Goal: Task Accomplishment & Management: Use online tool/utility

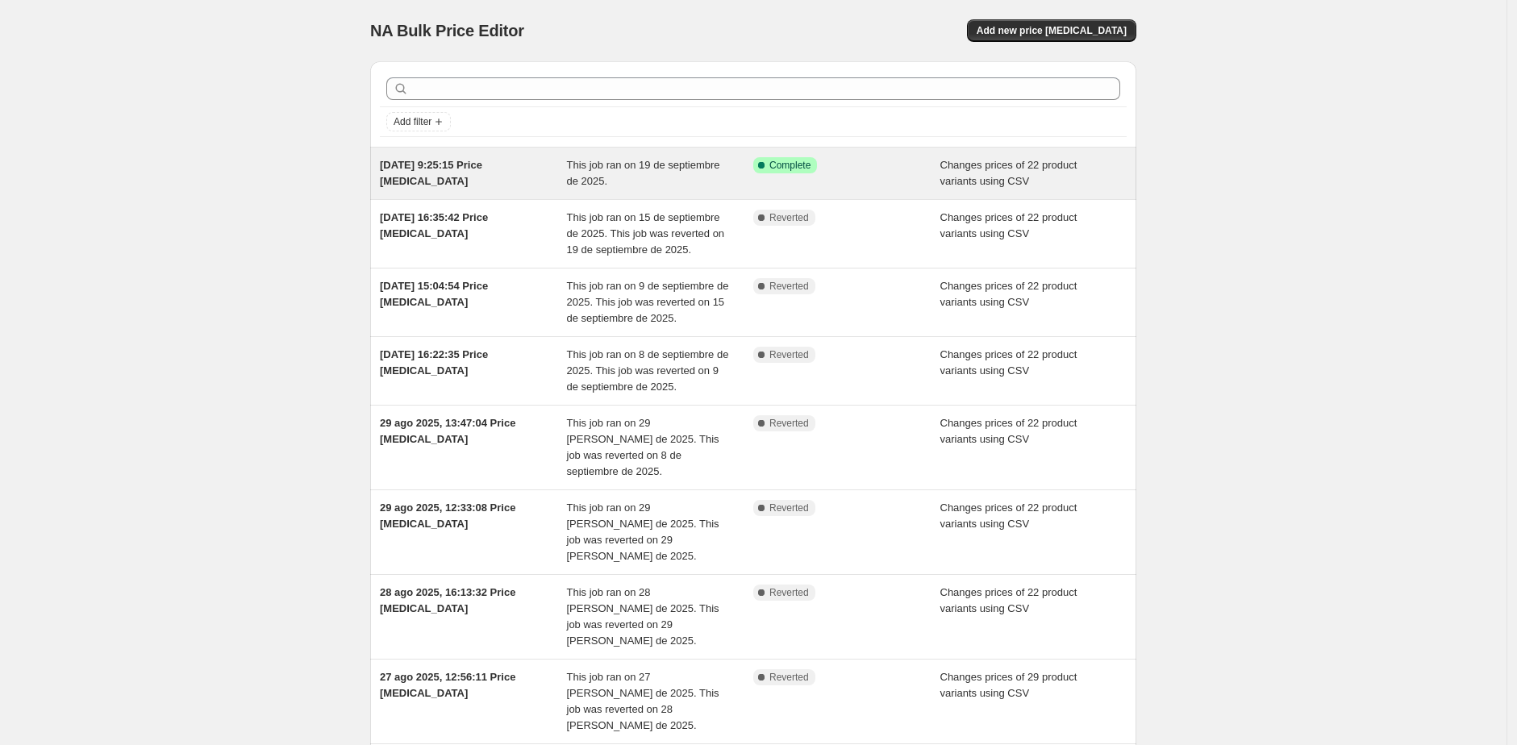
click at [723, 185] on div "This job ran on 19 de septiembre de 2025." at bounding box center [660, 173] width 187 height 32
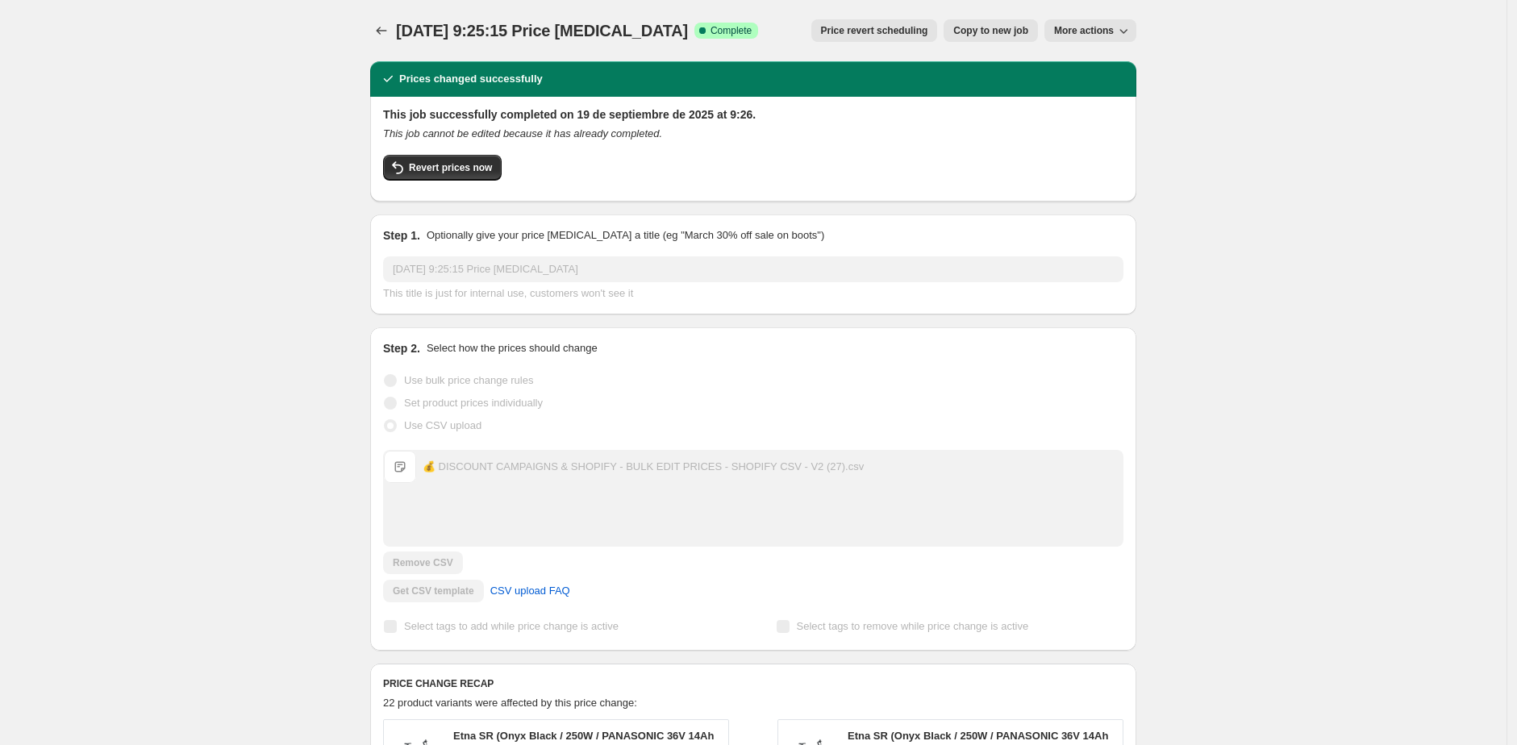
click at [493, 462] on div "💰 DISCOUNT CAMPAIGNS & SHOPIFY - BULK EDIT PRICES - SHOPIFY CSV - V2 (27).csv" at bounding box center [643, 467] width 441 height 16
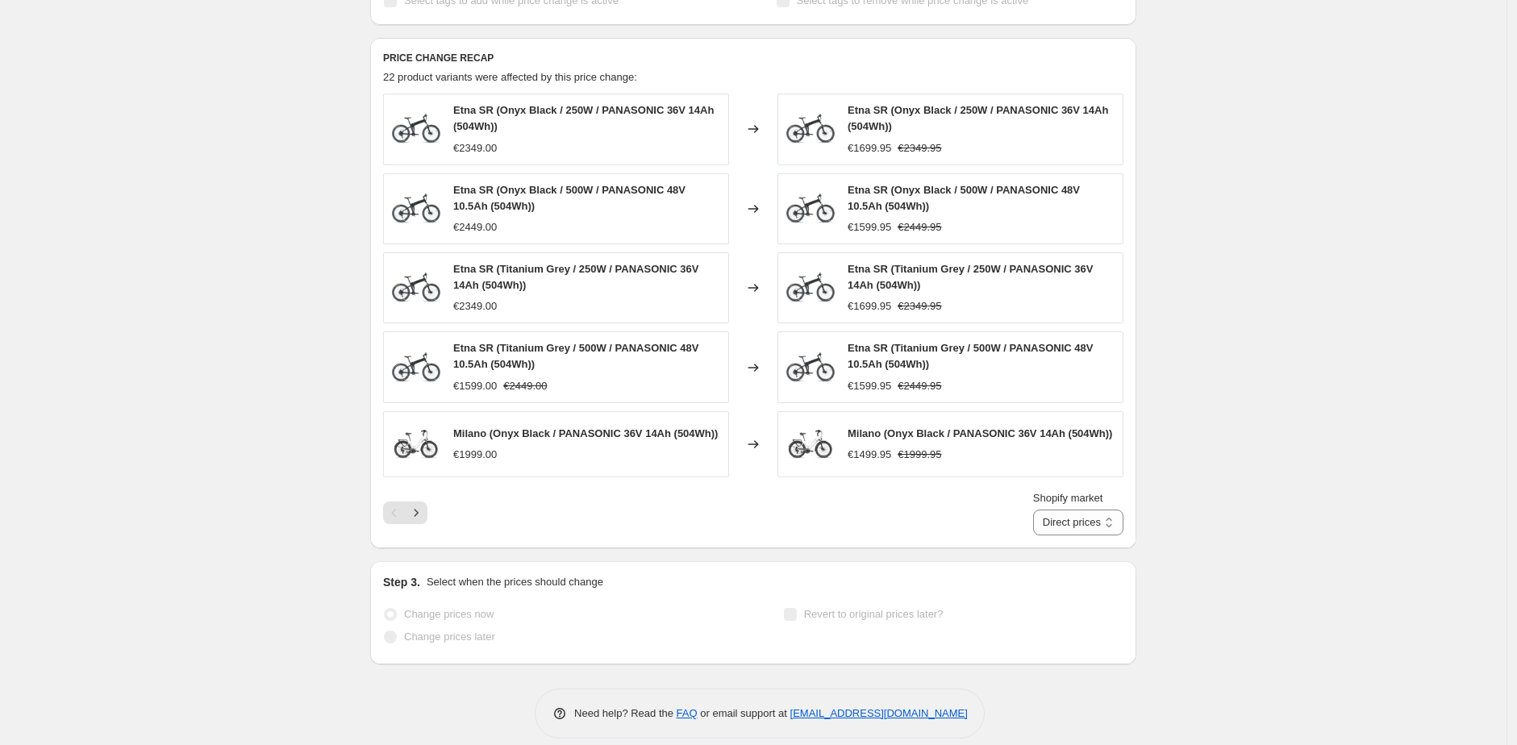
scroll to position [575, 0]
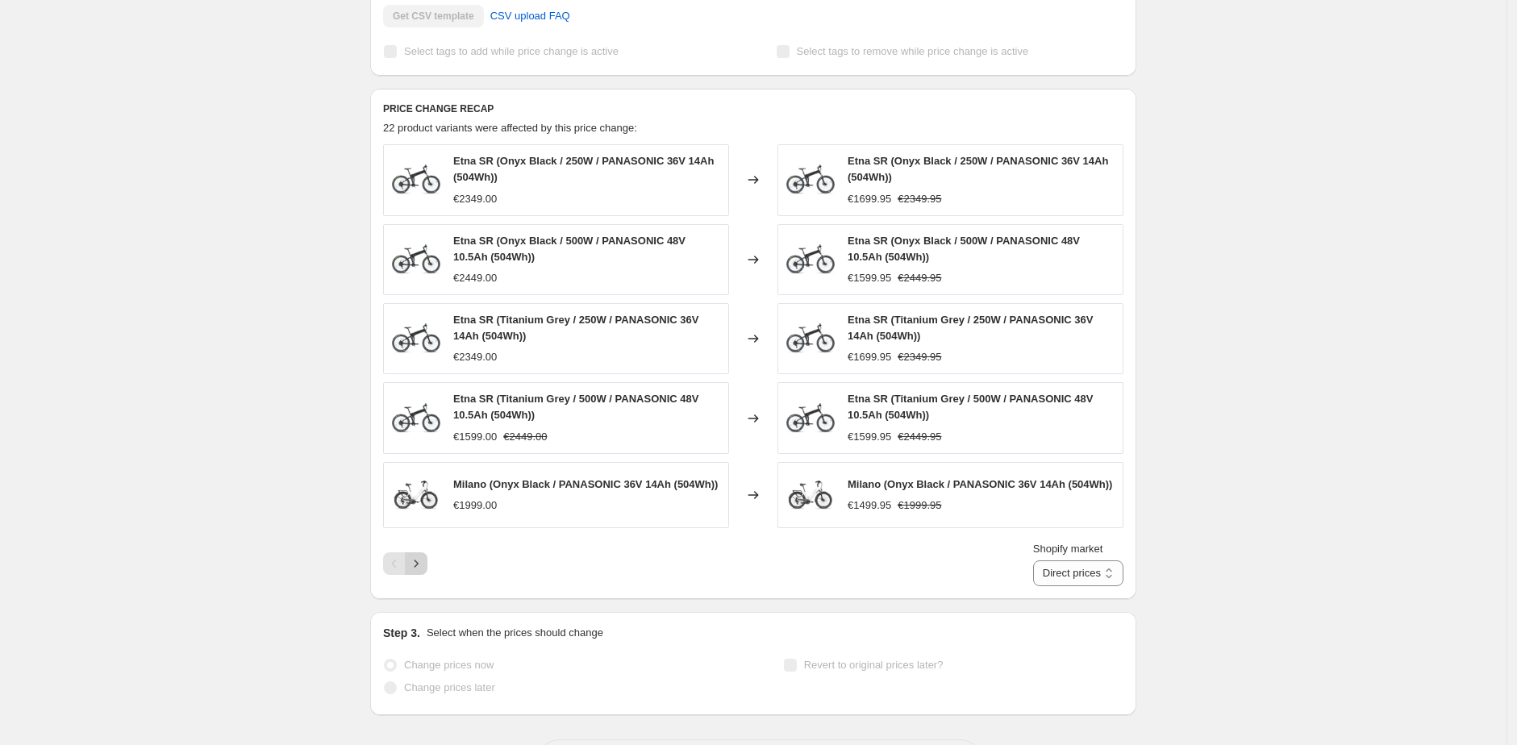
click at [414, 571] on icon "Next" at bounding box center [416, 564] width 16 height 16
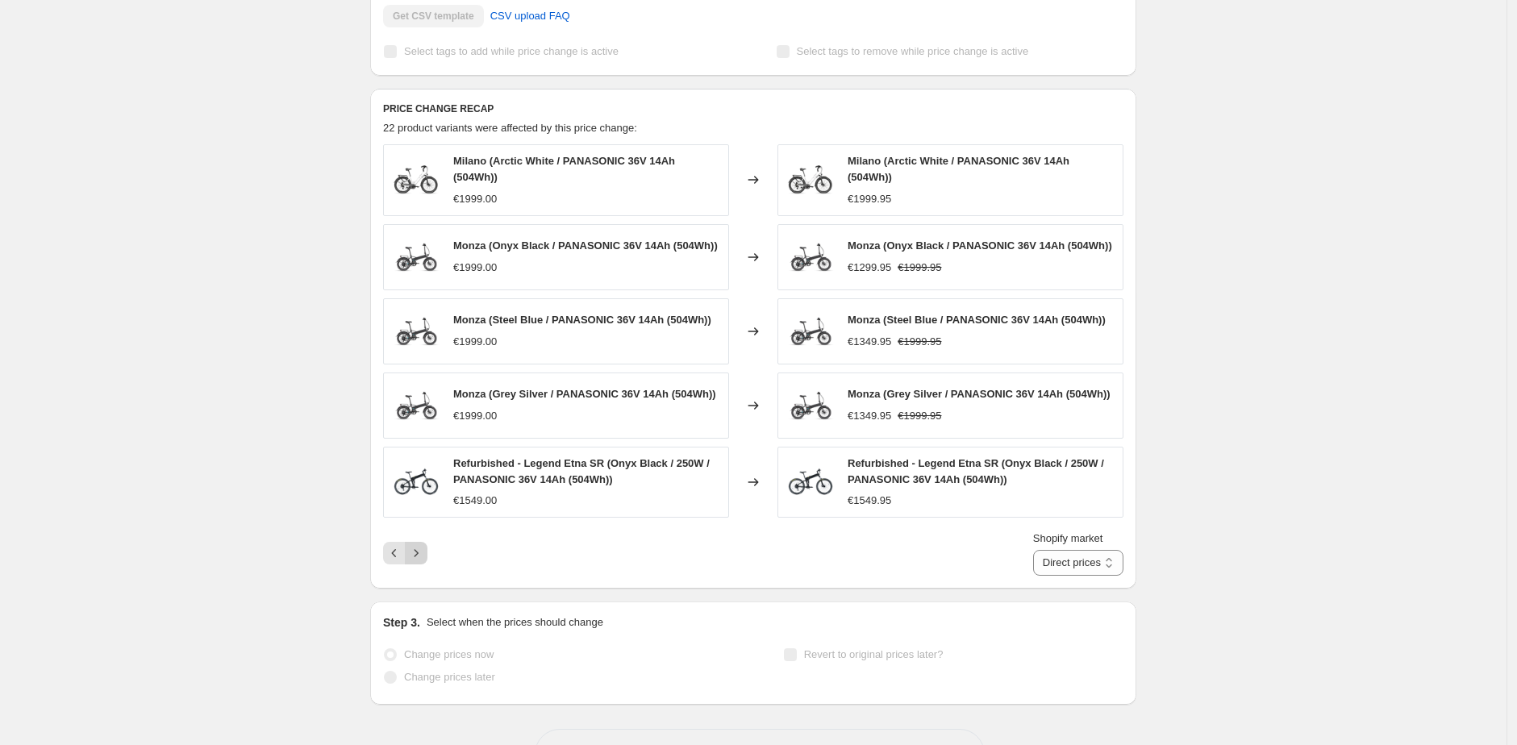
click at [418, 561] on icon "Next" at bounding box center [416, 553] width 16 height 16
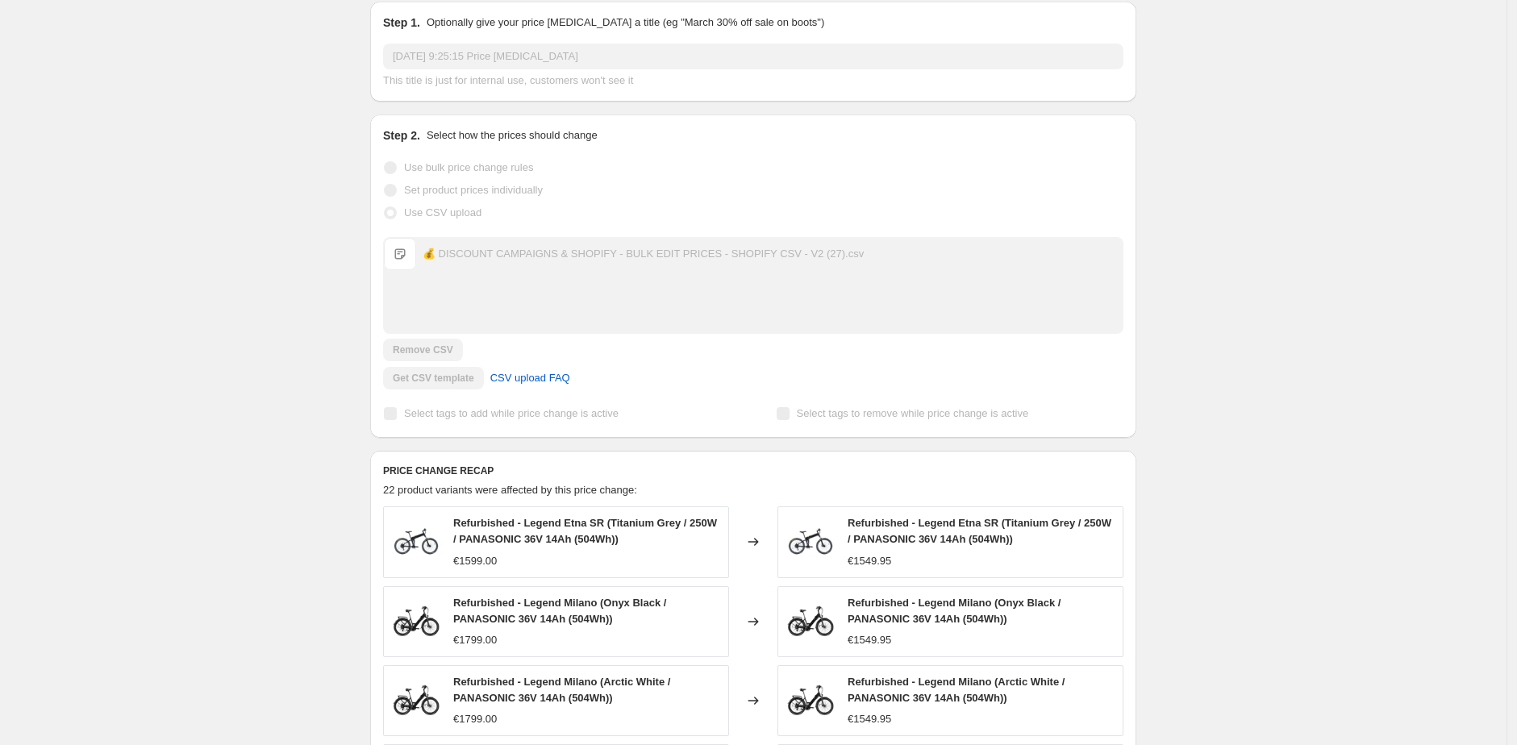
scroll to position [0, 0]
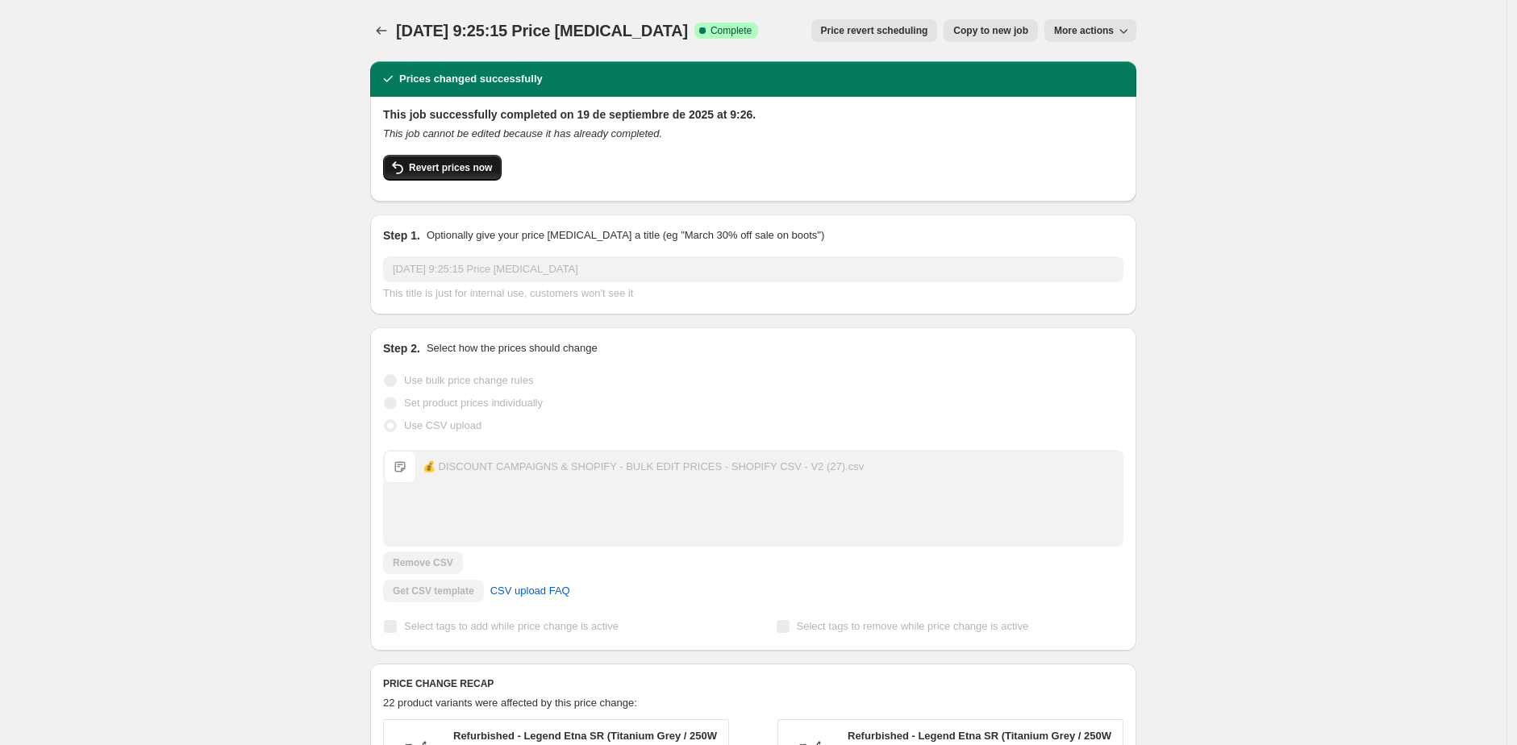
click at [459, 180] on button "Revert prices now" at bounding box center [442, 168] width 119 height 26
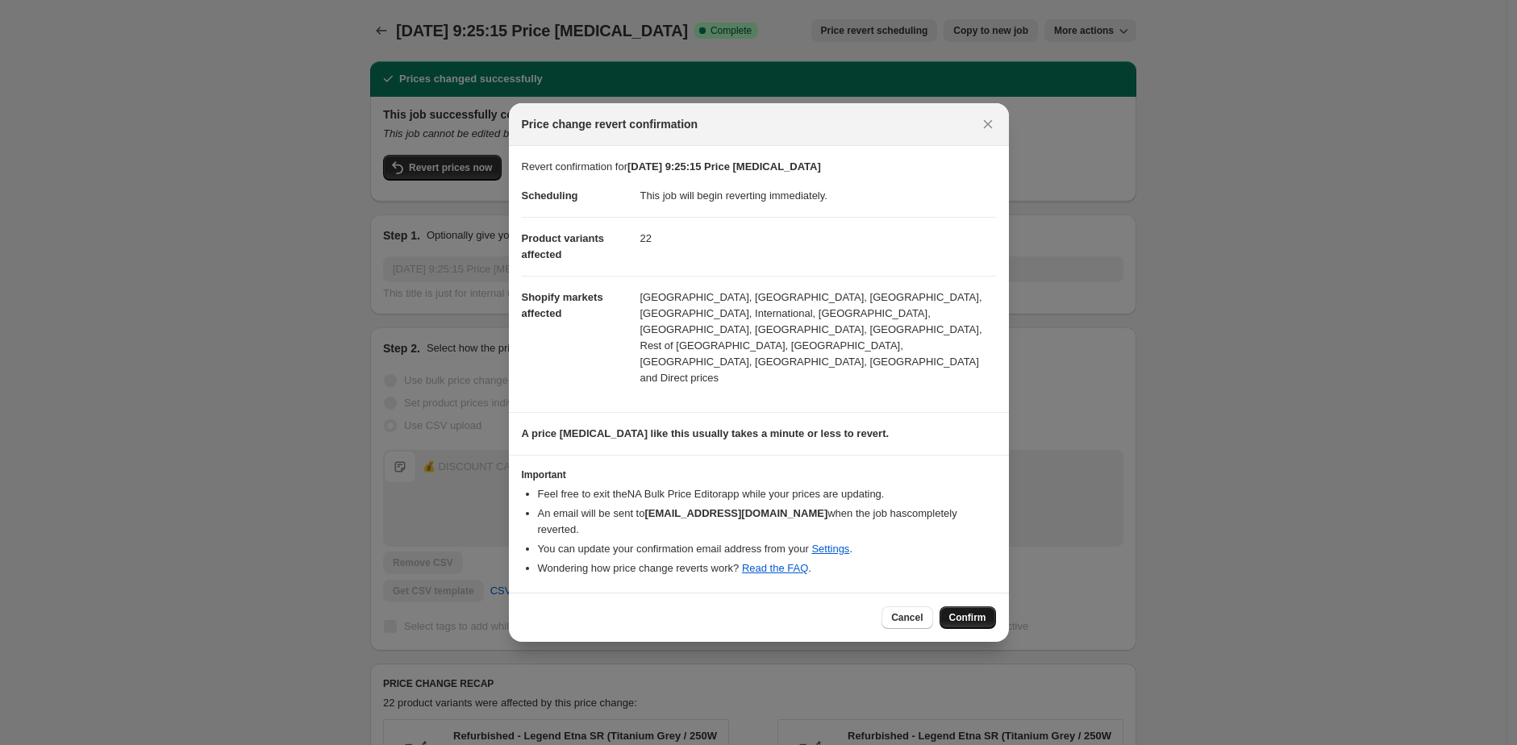
click at [976, 611] on span "Confirm" at bounding box center [967, 617] width 37 height 13
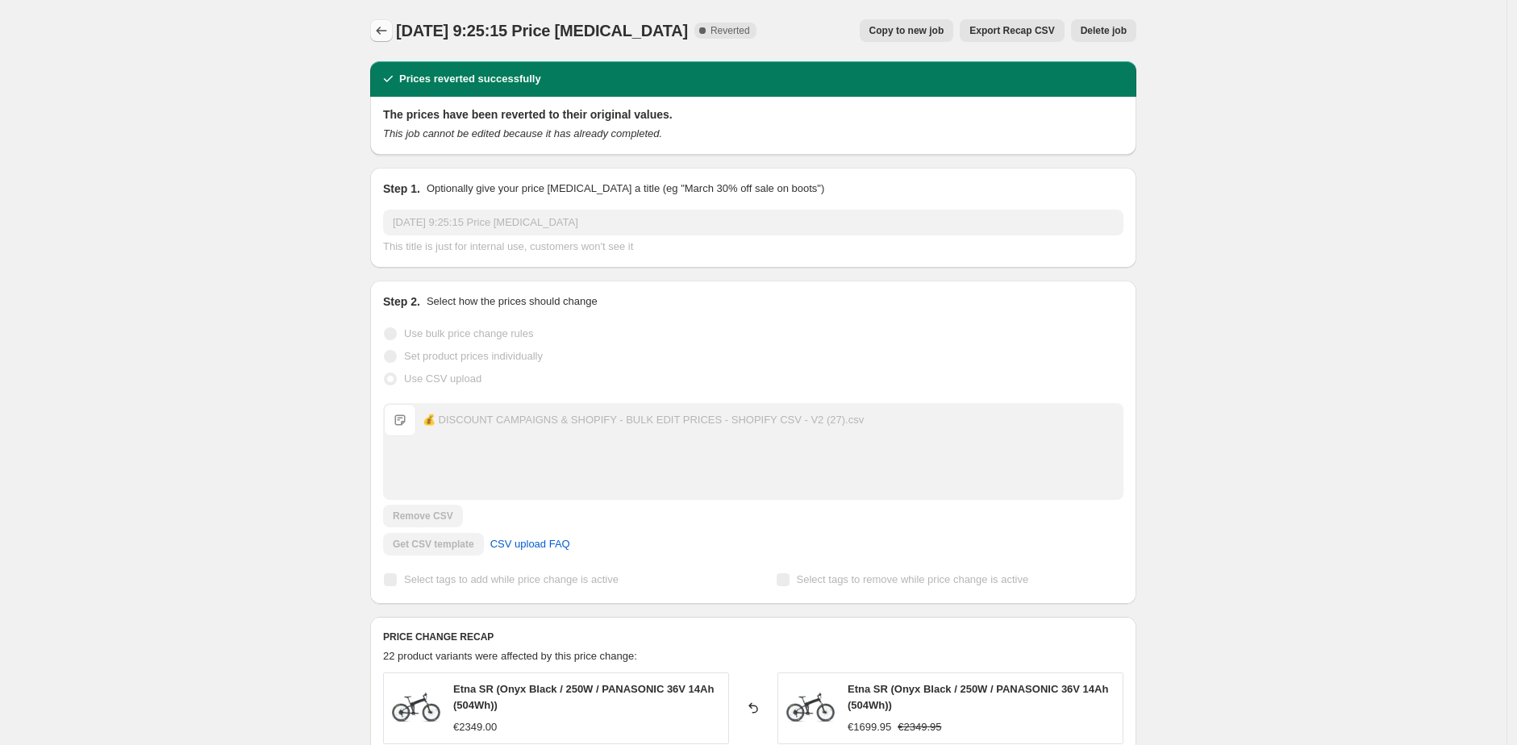
click at [380, 30] on icon "Price change jobs" at bounding box center [381, 31] width 16 height 16
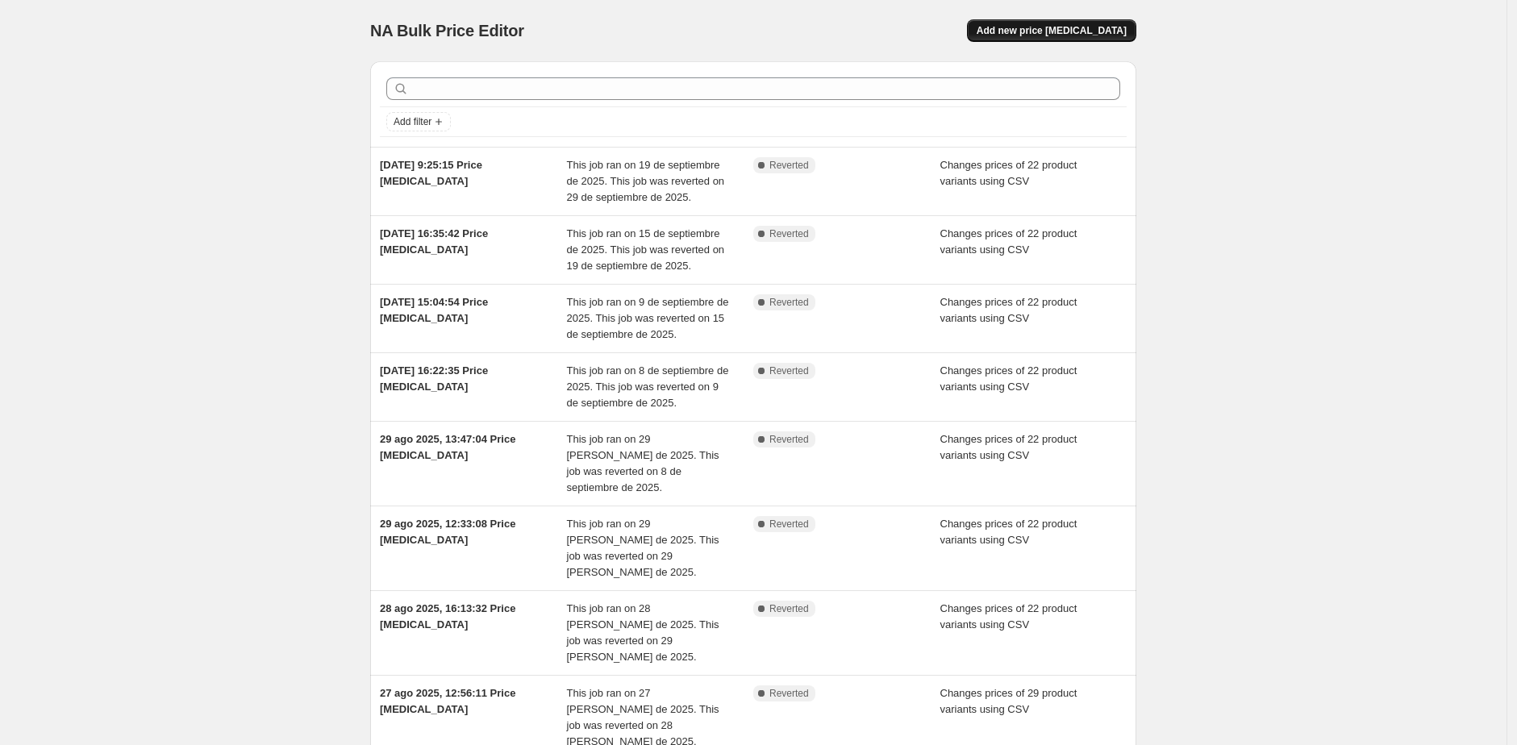
click at [1058, 28] on span "Add new price [MEDICAL_DATA]" at bounding box center [1051, 30] width 150 height 13
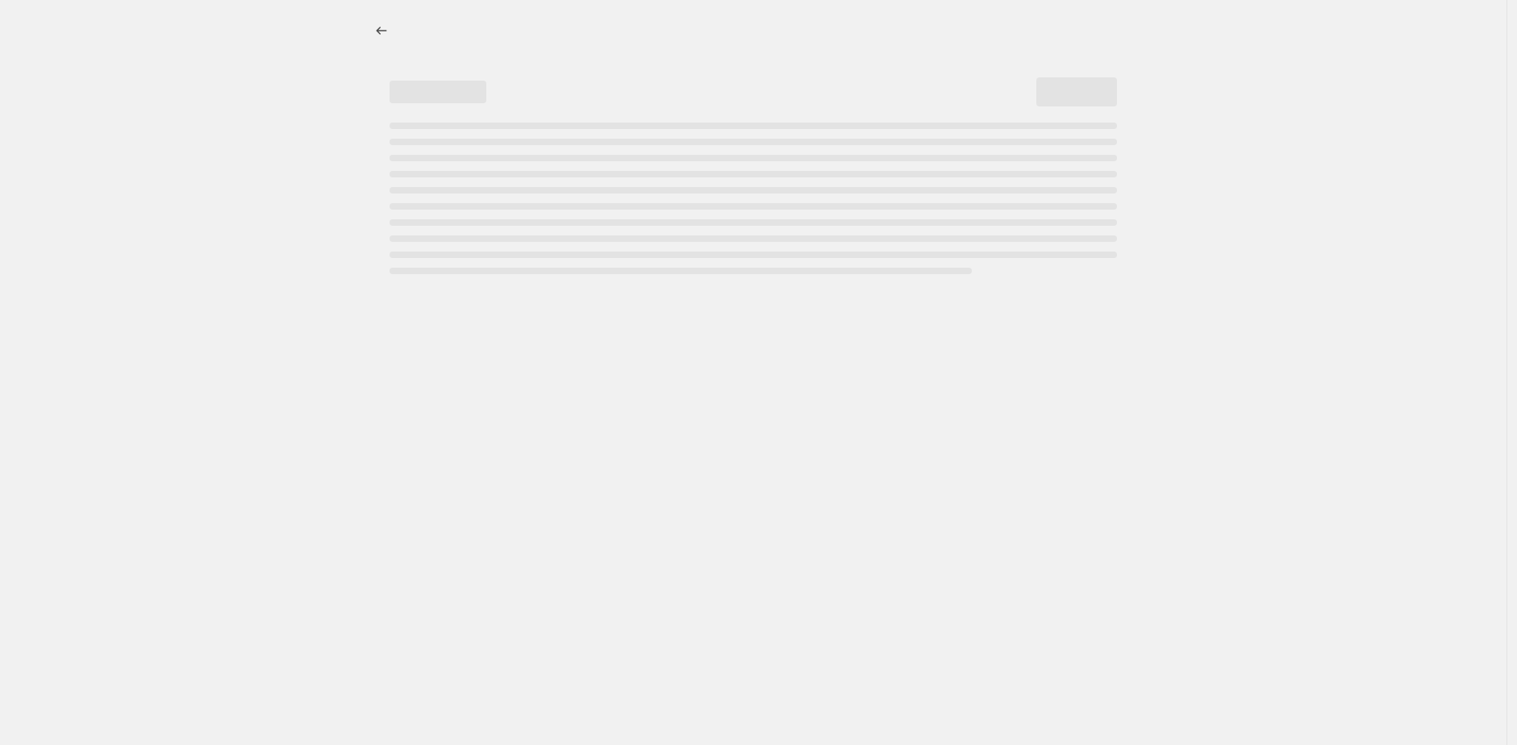
select select "percentage"
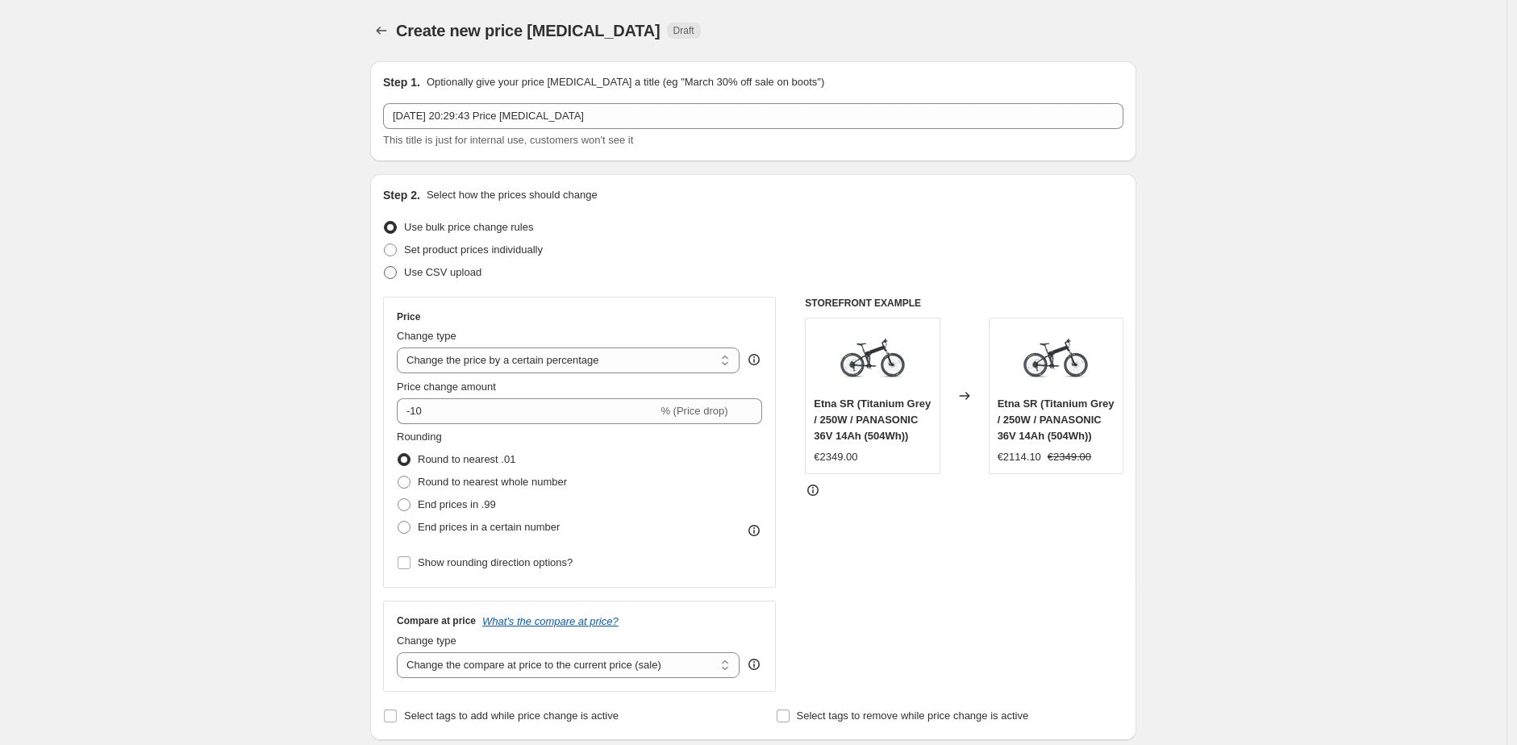
click at [408, 277] on span "Use CSV upload" at bounding box center [442, 272] width 77 height 12
click at [385, 267] on input "Use CSV upload" at bounding box center [384, 266] width 1 height 1
radio input "true"
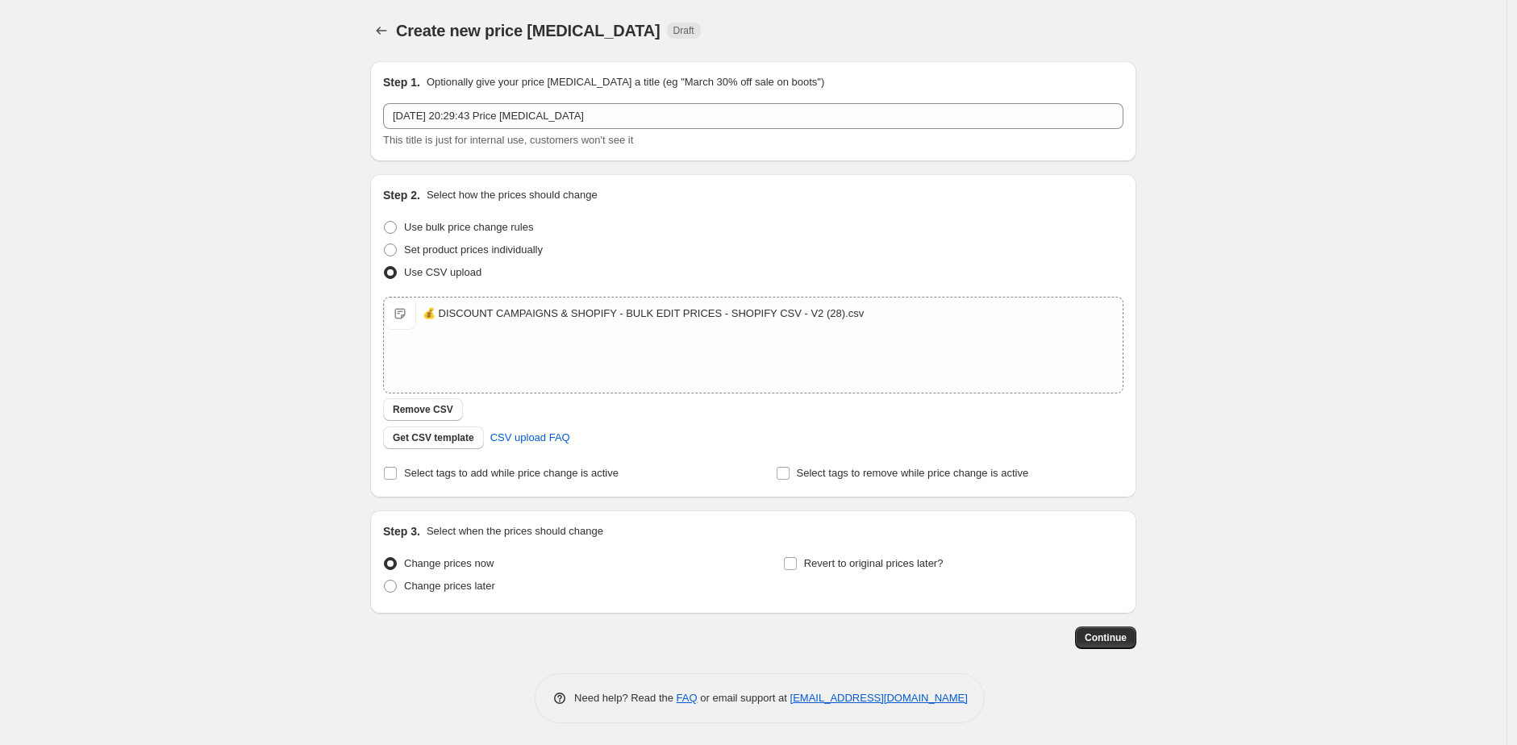
scroll to position [2, 0]
click at [1124, 627] on button "Continue" at bounding box center [1105, 636] width 61 height 23
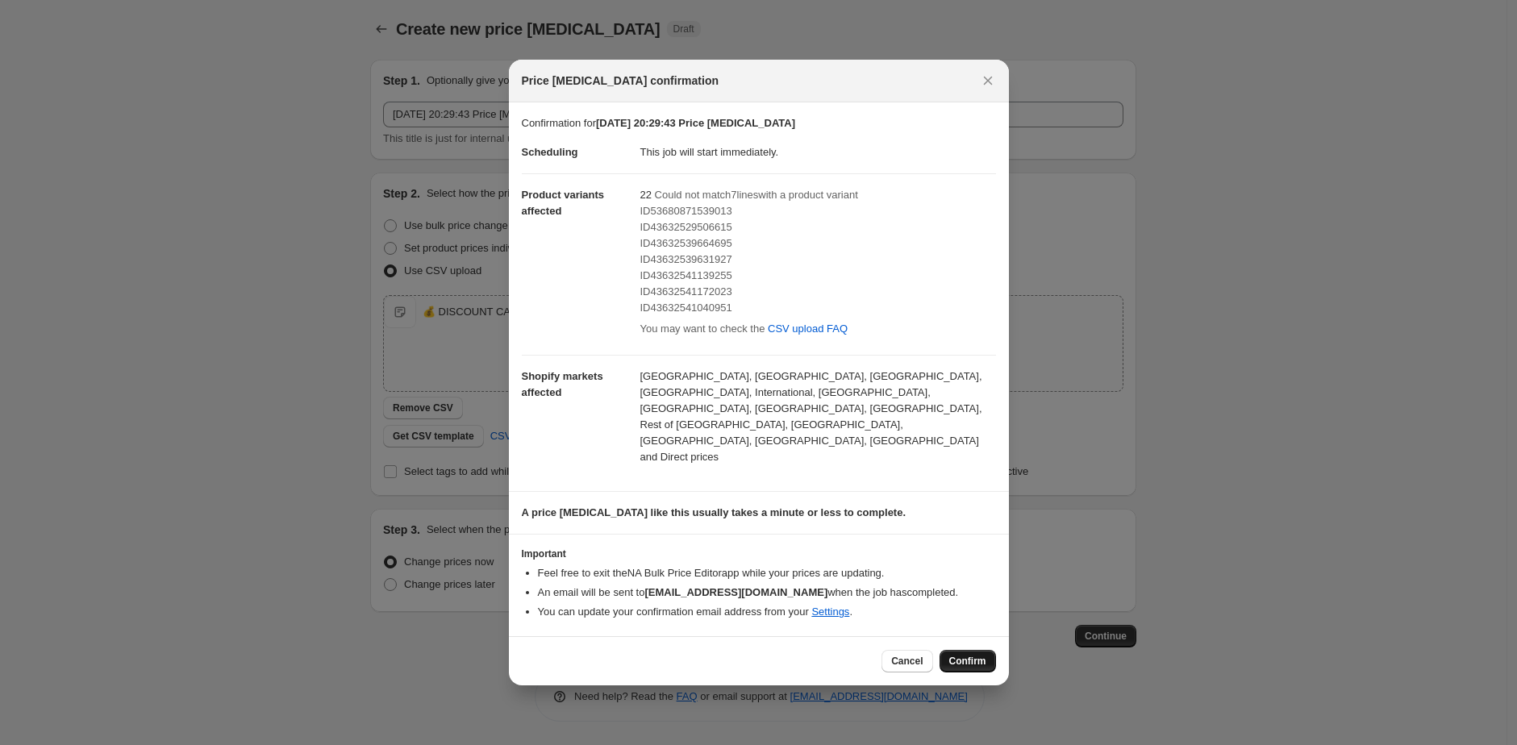
click at [976, 655] on span "Confirm" at bounding box center [967, 661] width 37 height 13
